Goal: Task Accomplishment & Management: Manage account settings

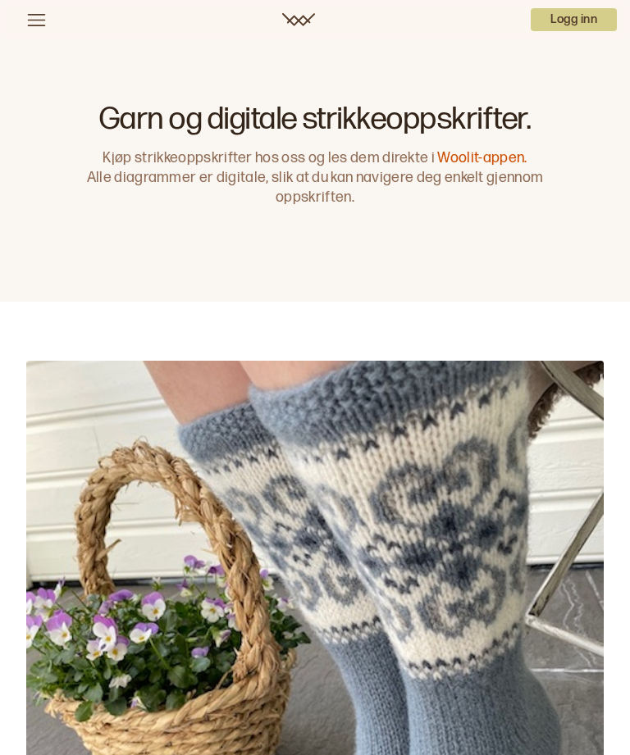
click at [576, 20] on p "Logg inn" at bounding box center [573, 19] width 86 height 23
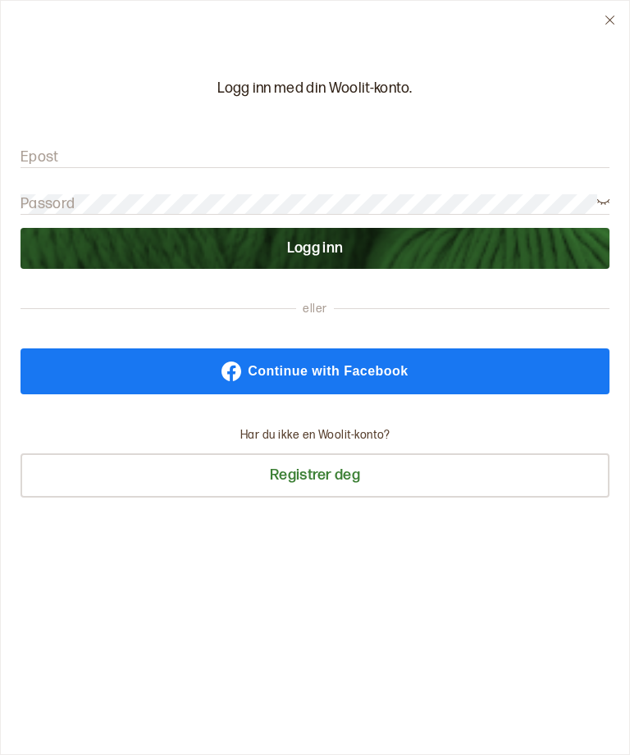
click at [32, 162] on label "Epost" at bounding box center [39, 158] width 39 height 20
click at [31, 167] on input "Epost" at bounding box center [314, 158] width 589 height 20
type input "[PERSON_NAME][EMAIL_ADDRESS][DOMAIN_NAME]"
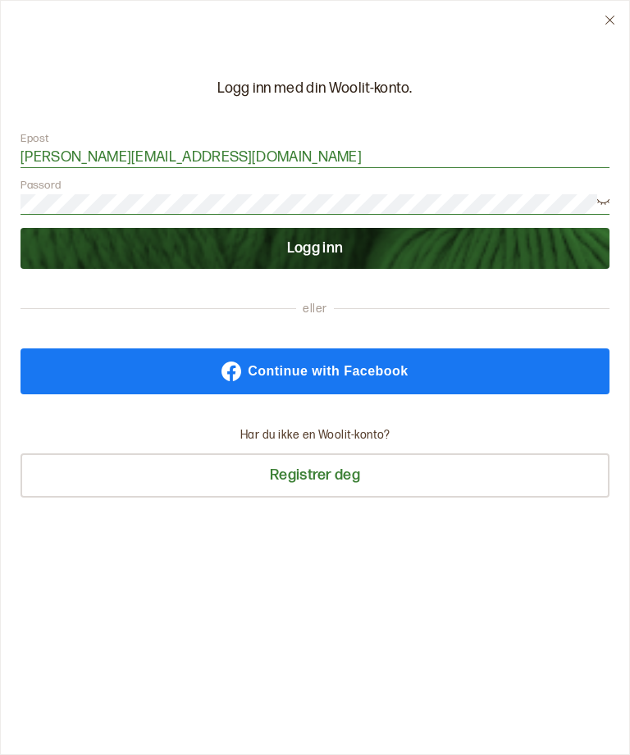
click at [315, 248] on button "Logg inn" at bounding box center [314, 248] width 589 height 41
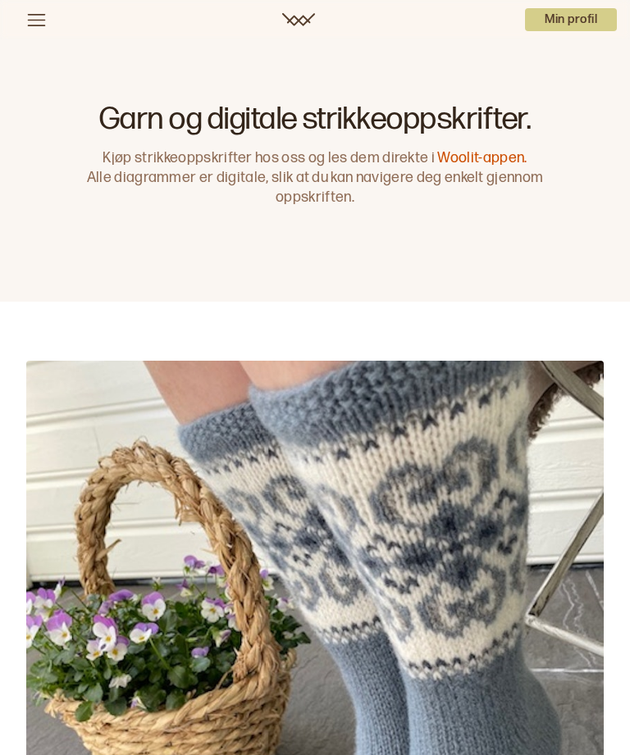
click at [559, 20] on p "Min profil" at bounding box center [571, 19] width 92 height 23
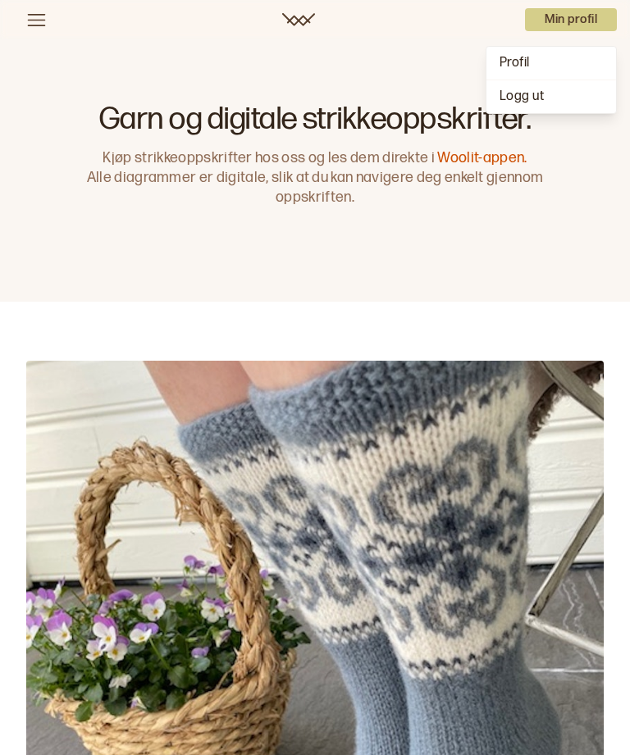
click at [517, 58] on span "Profil" at bounding box center [514, 63] width 30 height 16
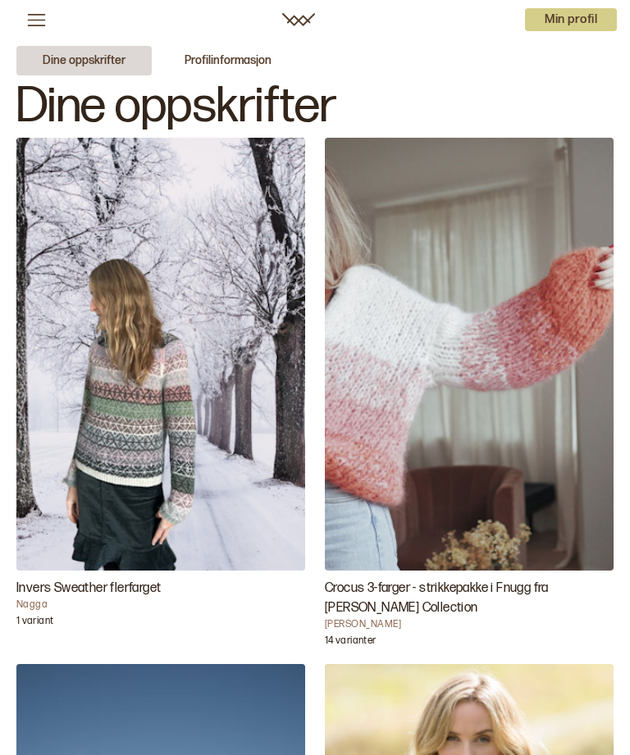
click at [82, 57] on button "Dine oppskrifter" at bounding box center [83, 61] width 135 height 30
click at [192, 545] on img "Invers Sweather flerfarget" at bounding box center [160, 354] width 289 height 433
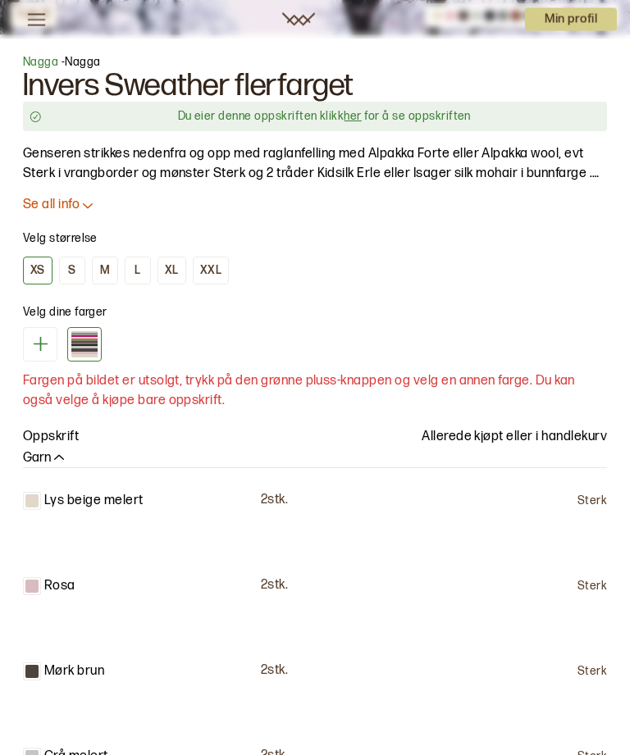
scroll to position [911, 0]
click at [50, 213] on p "Se all info" at bounding box center [51, 204] width 57 height 17
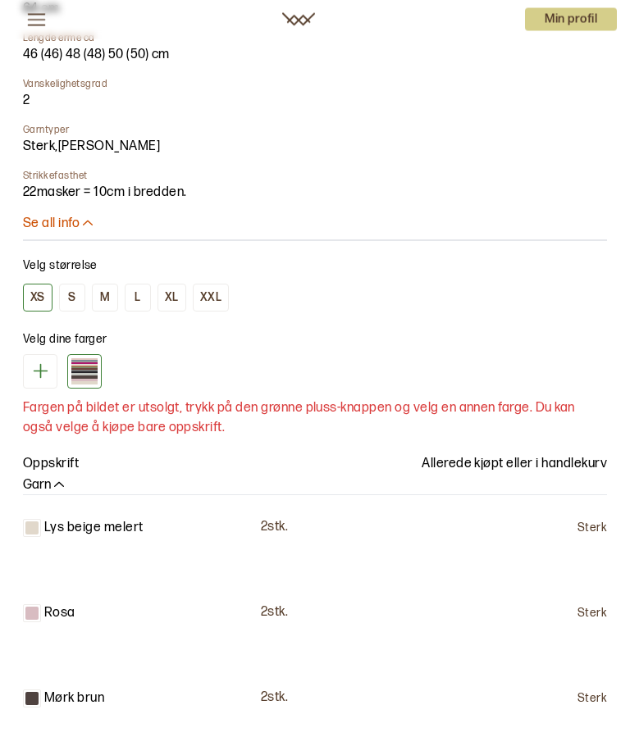
scroll to position [1509, 0]
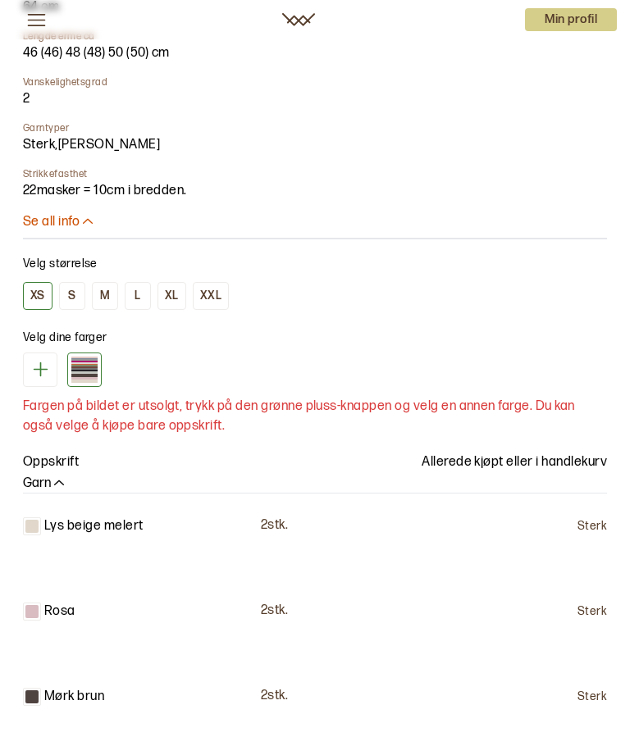
click at [99, 303] on button "M" at bounding box center [105, 296] width 26 height 28
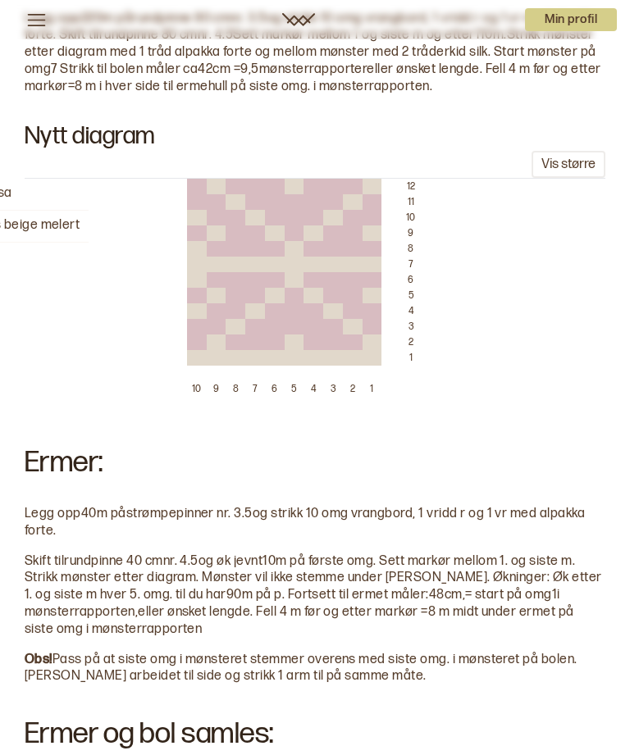
scroll to position [4762, 0]
